Goal: Navigation & Orientation: Find specific page/section

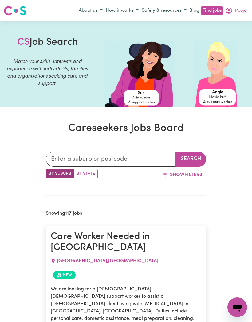
click at [232, 11] on icon "My Account" at bounding box center [229, 11] width 6 height 6
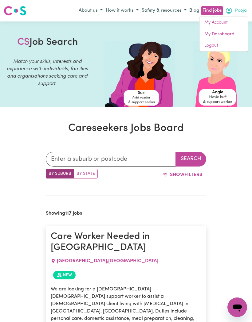
click at [227, 24] on link "My Account" at bounding box center [223, 23] width 49 height 12
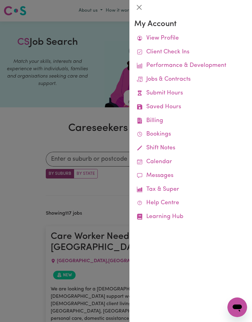
click at [175, 39] on link "View Profile" at bounding box center [190, 39] width 113 height 14
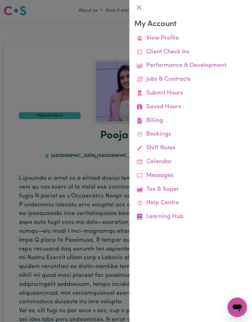
click at [186, 50] on link "Client Check Ins" at bounding box center [190, 52] width 113 height 14
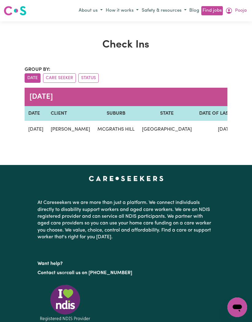
click at [226, 69] on div "Group by: Date Care Seeker Status" at bounding box center [126, 74] width 202 height 17
click at [237, 12] on span "Pooja" at bounding box center [241, 10] width 12 height 7
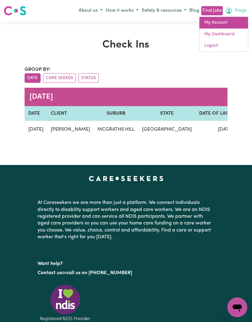
click at [226, 24] on link "My Account" at bounding box center [223, 23] width 49 height 12
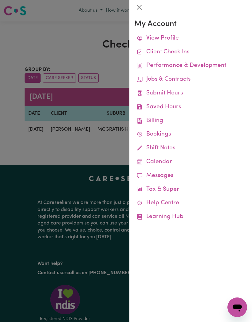
click at [183, 38] on link "View Profile" at bounding box center [190, 39] width 113 height 14
